Goal: Task Accomplishment & Management: Manage account settings

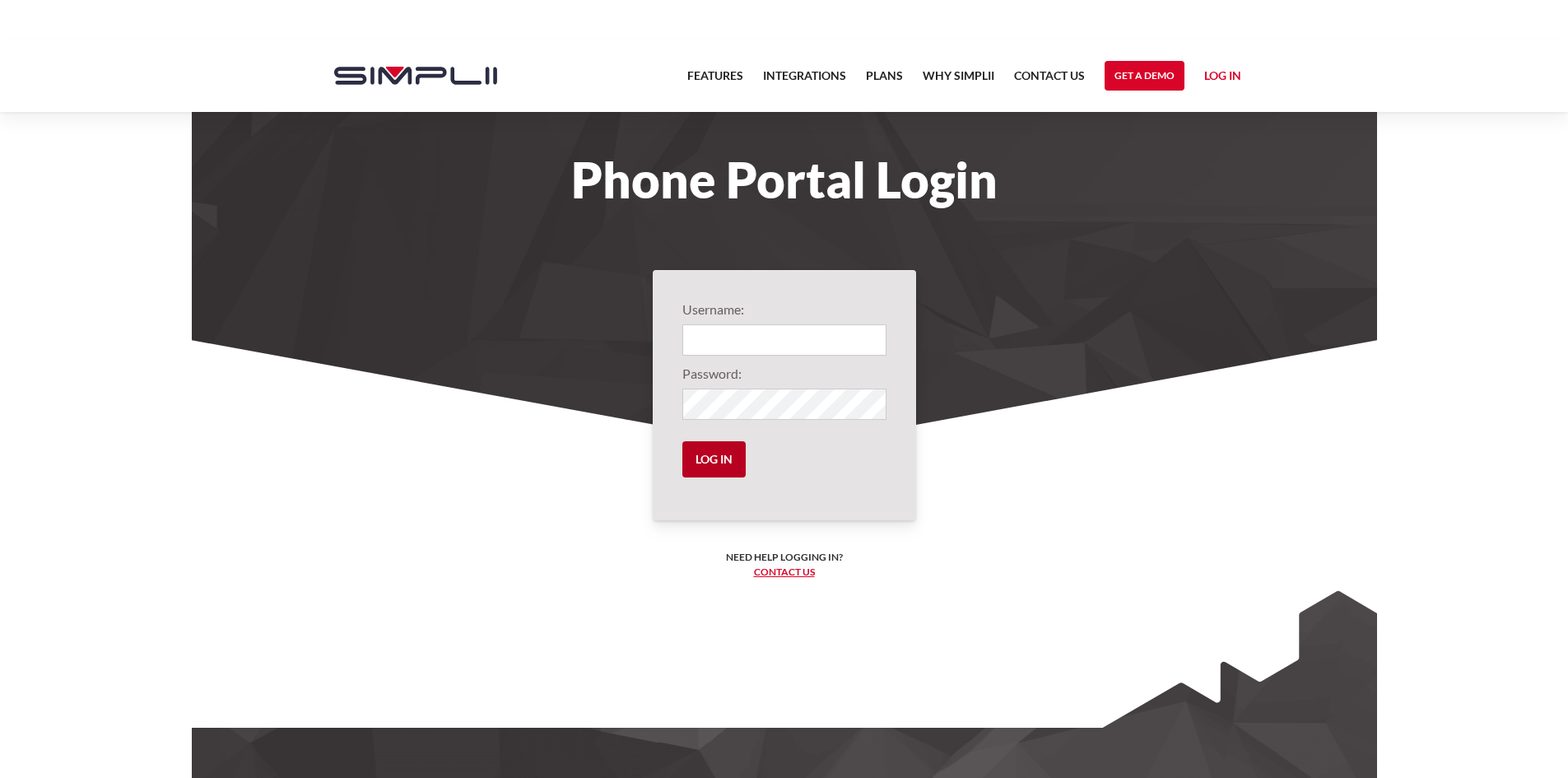
click at [726, 454] on input "Log in" at bounding box center [714, 459] width 64 height 36
click at [759, 336] on input "Login" at bounding box center [784, 340] width 204 height 31
drag, startPoint x: 1415, startPoint y: 33, endPoint x: 710, endPoint y: 336, distance: 767.4
click at [710, 336] on input "Login" at bounding box center [784, 340] width 204 height 31
click at [717, 454] on input "Log in" at bounding box center [714, 459] width 64 height 36
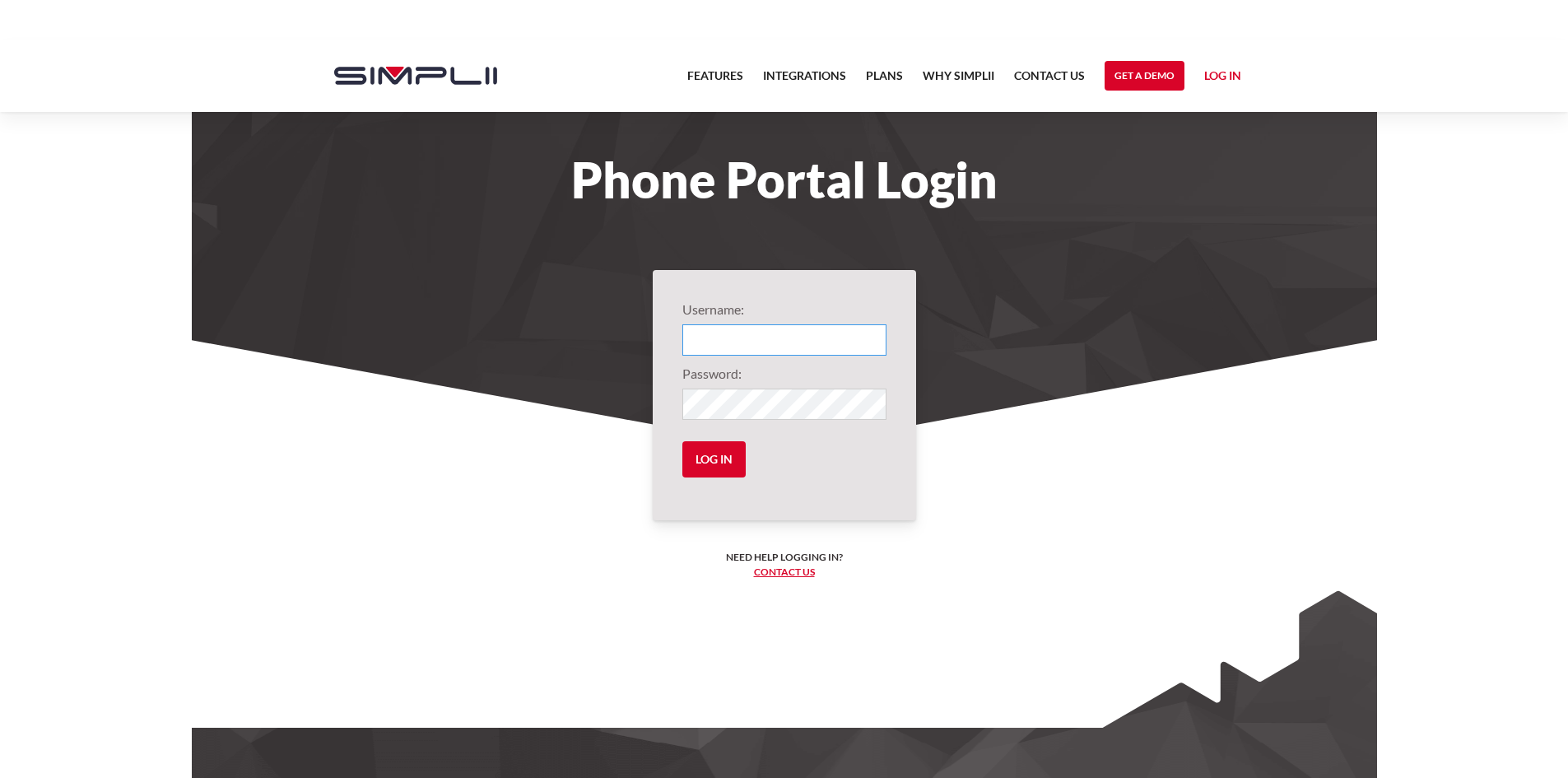
click at [780, 343] on input "Login" at bounding box center [784, 340] width 204 height 31
type input "1007@N11R"
click at [728, 462] on input "Log in" at bounding box center [714, 459] width 64 height 36
click at [729, 459] on input "Log in" at bounding box center [714, 459] width 64 height 36
click at [1226, 71] on link "Log in" at bounding box center [1223, 78] width 37 height 25
